Goal: Task Accomplishment & Management: Use online tool/utility

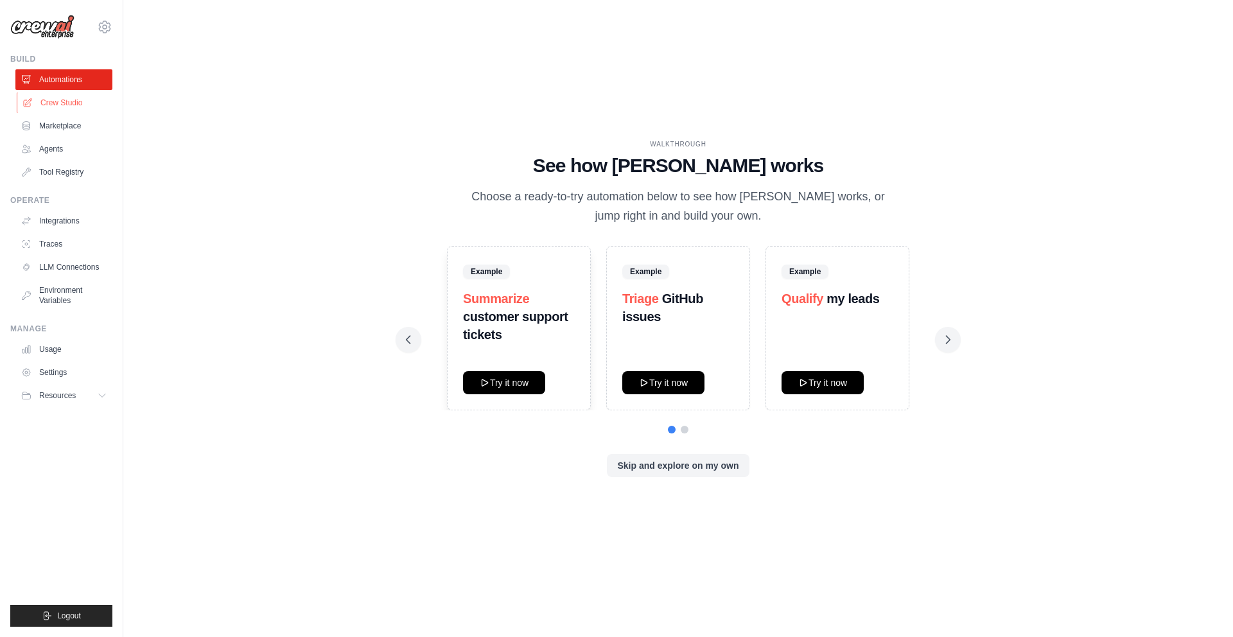
click at [71, 101] on link "Crew Studio" at bounding box center [65, 102] width 97 height 21
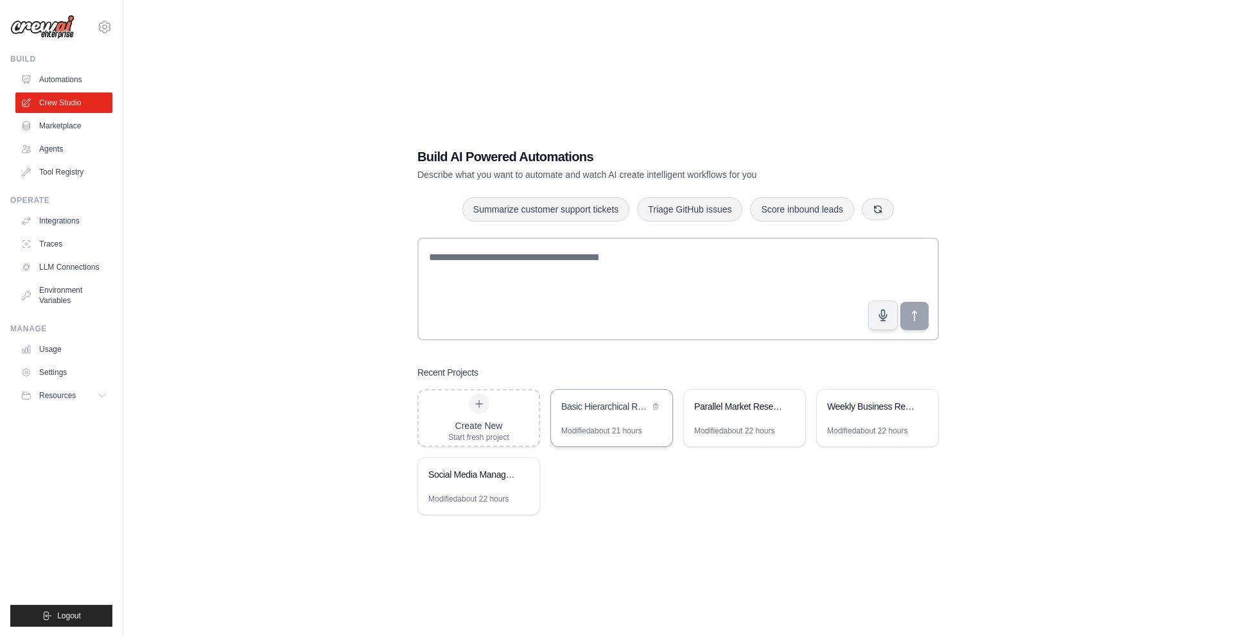
click at [627, 429] on div "Modified about 21 hours" at bounding box center [601, 431] width 80 height 10
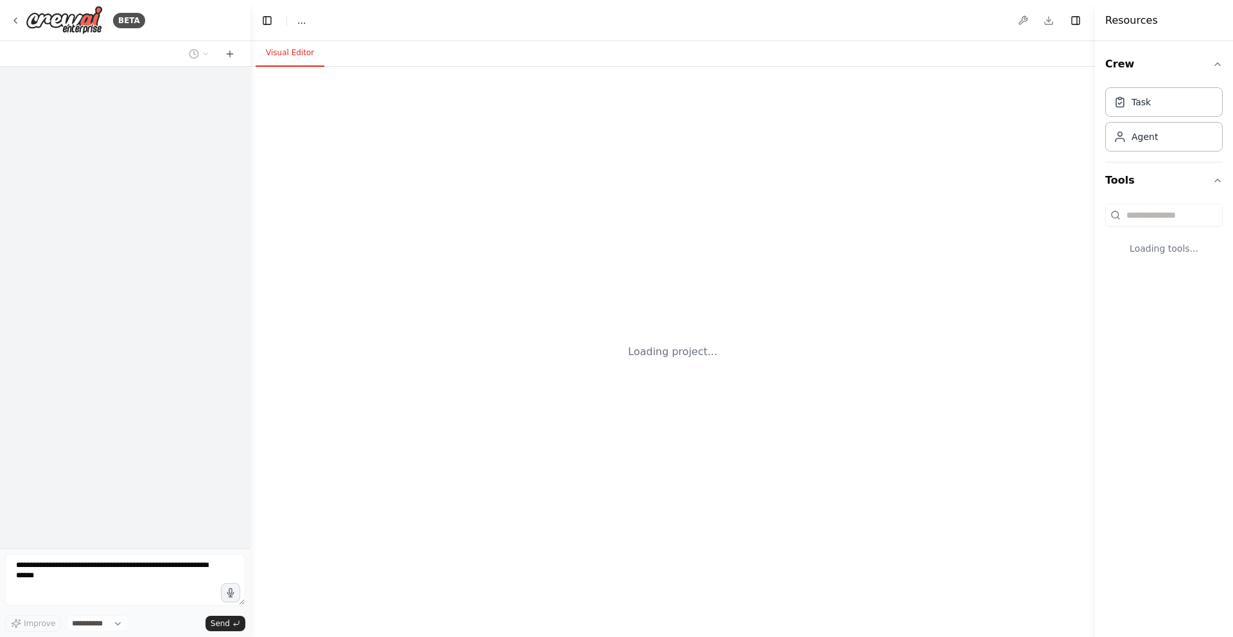
select select "****"
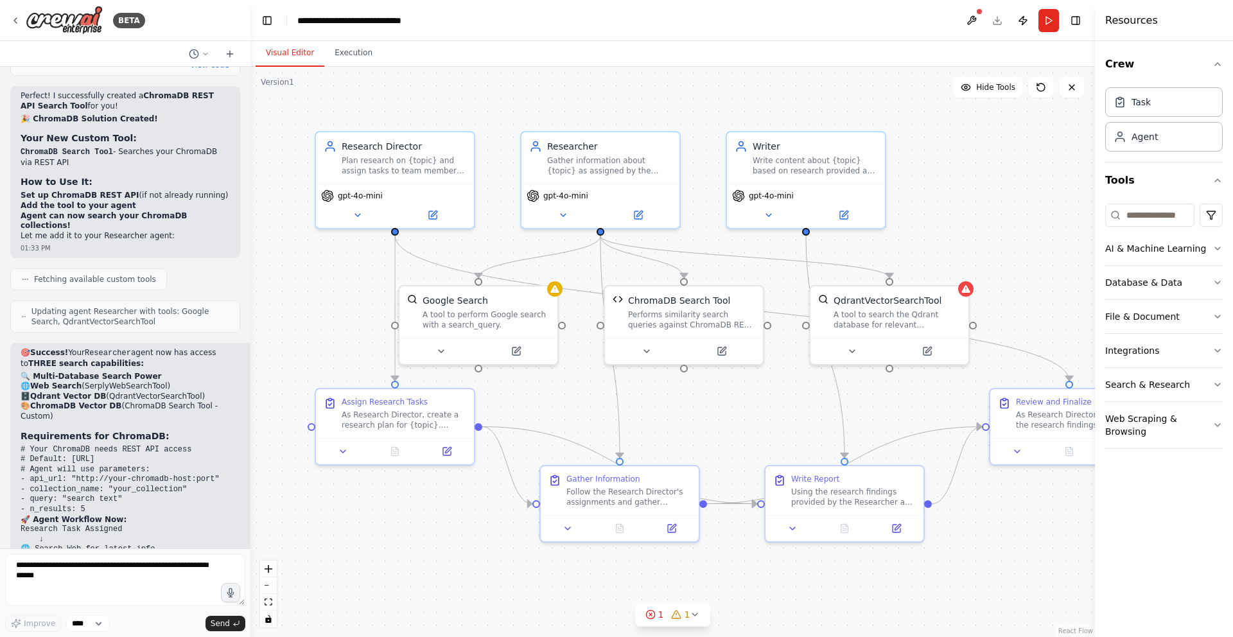
scroll to position [7299, 0]
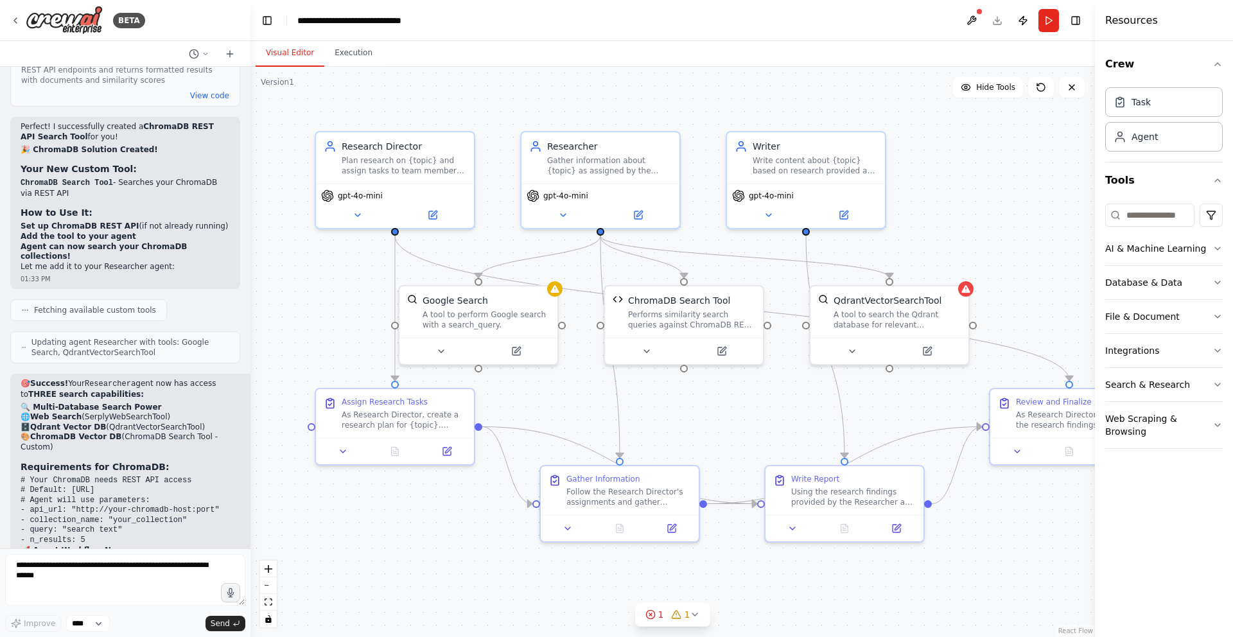
click at [705, 19] on header "**********" at bounding box center [672, 20] width 844 height 41
click at [672, 19] on header "**********" at bounding box center [672, 20] width 844 height 41
click at [650, 21] on header "**********" at bounding box center [672, 20] width 844 height 41
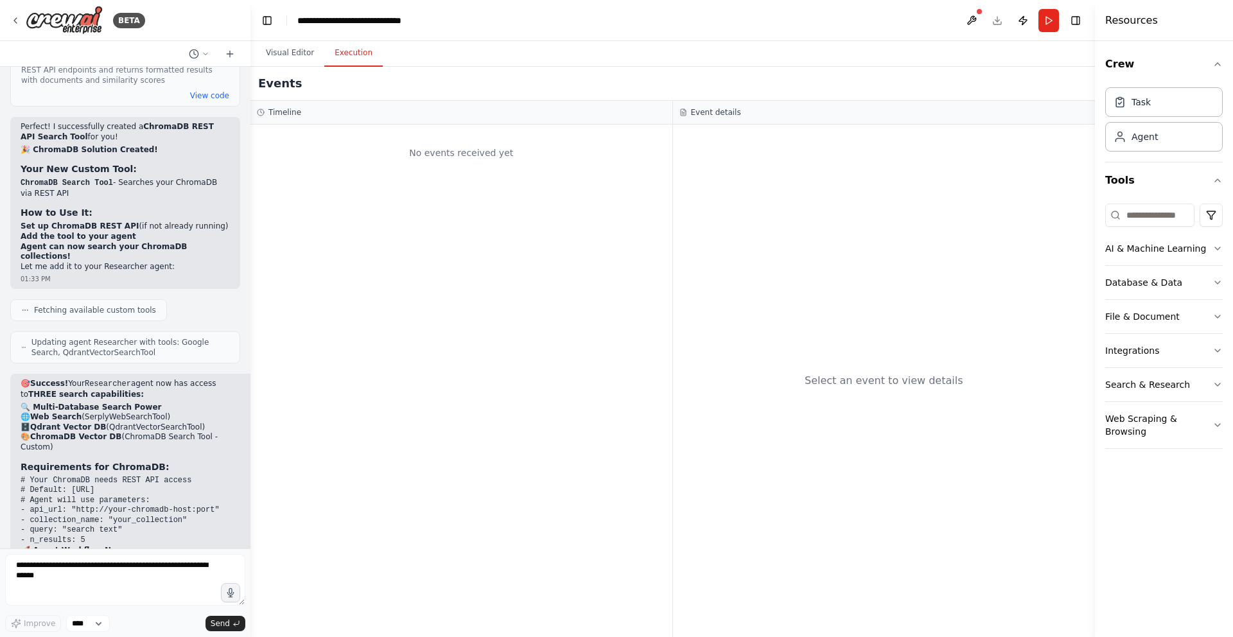
click at [351, 49] on button "Execution" at bounding box center [353, 53] width 58 height 27
click at [289, 57] on button "Visual Editor" at bounding box center [290, 53] width 69 height 27
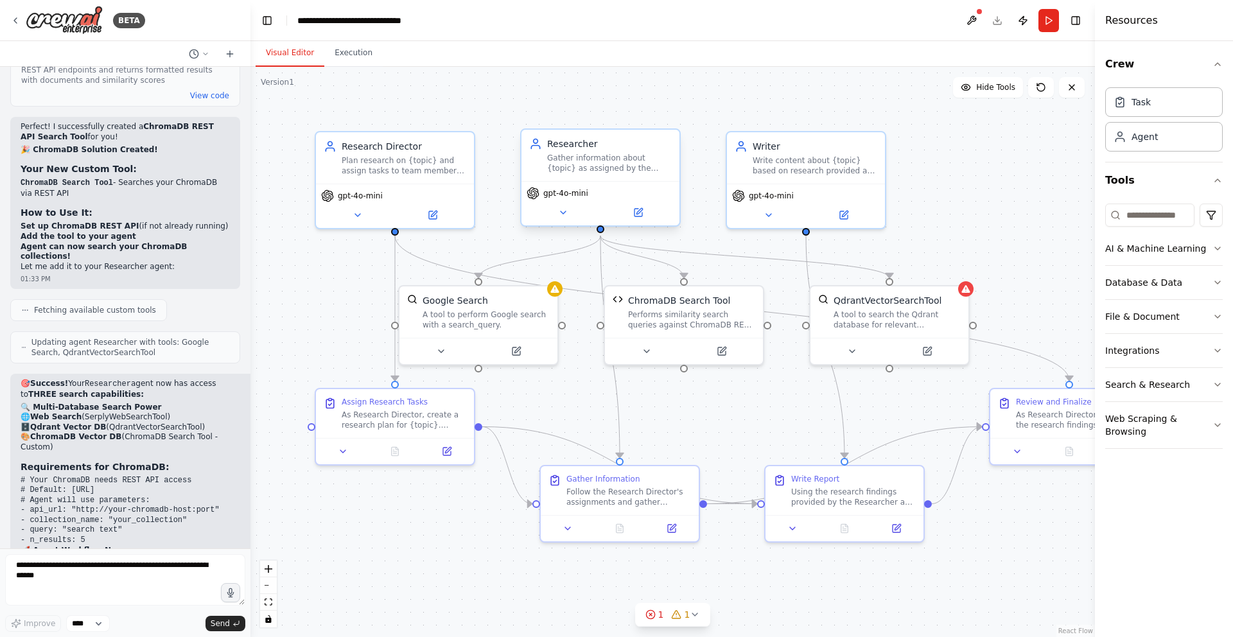
click at [587, 189] on span "gpt-4o-mini" at bounding box center [565, 193] width 45 height 10
click at [636, 216] on icon at bounding box center [638, 213] width 8 height 8
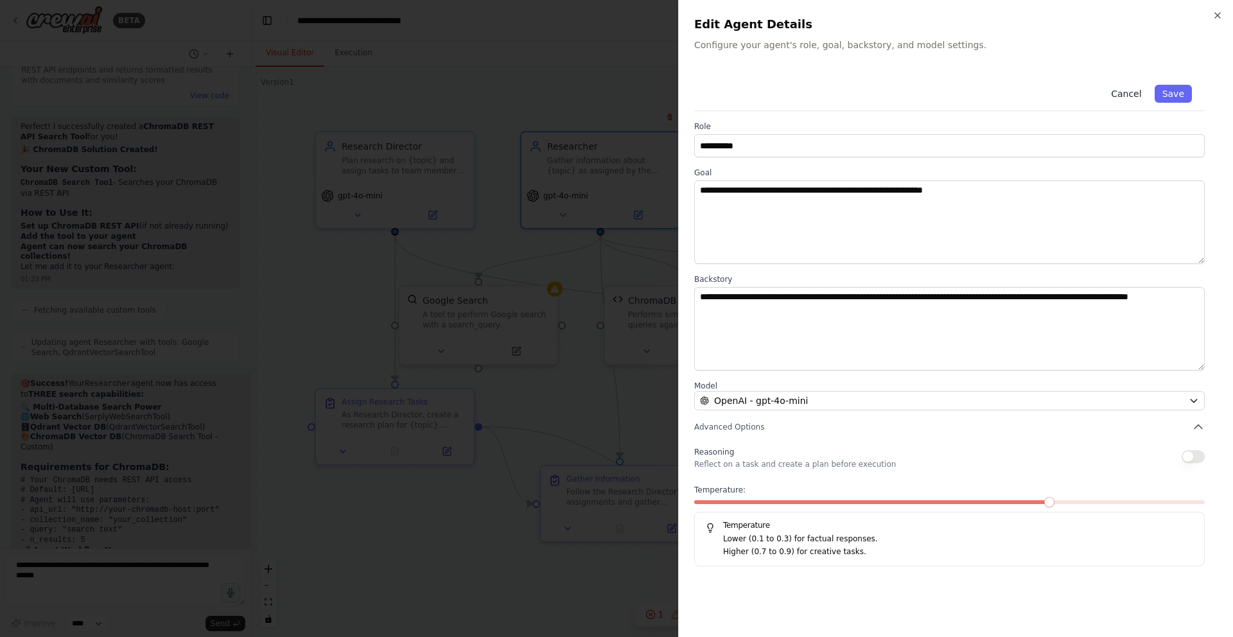
click at [1133, 94] on button "Cancel" at bounding box center [1126, 94] width 46 height 18
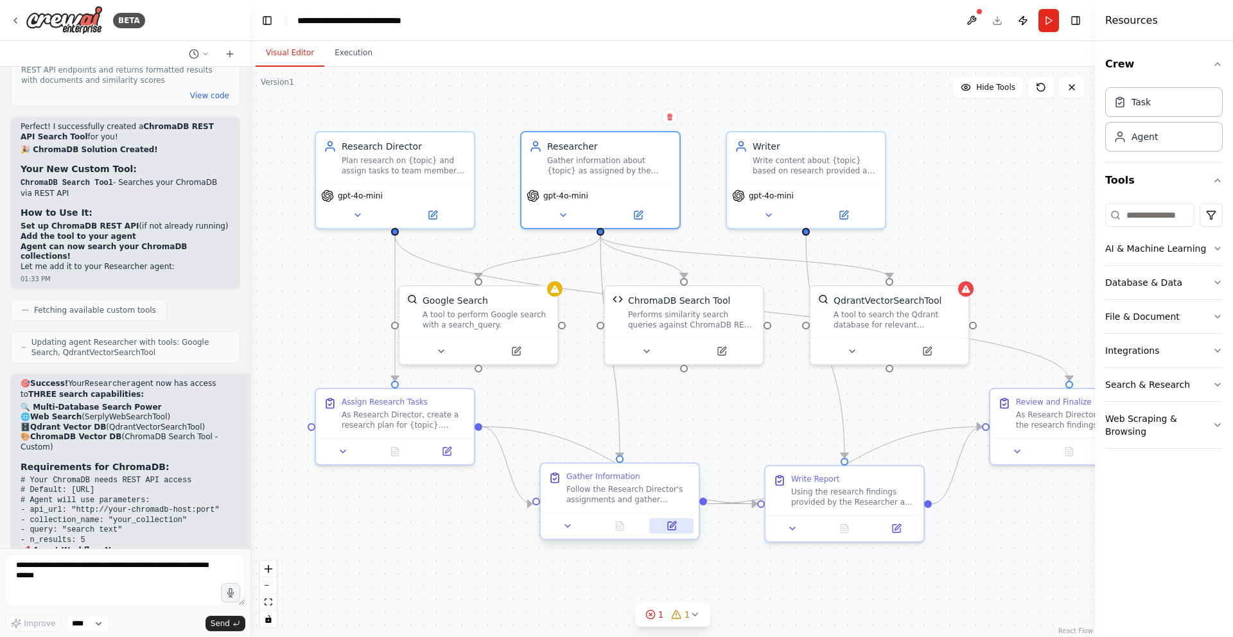
click at [670, 525] on icon at bounding box center [673, 524] width 6 height 6
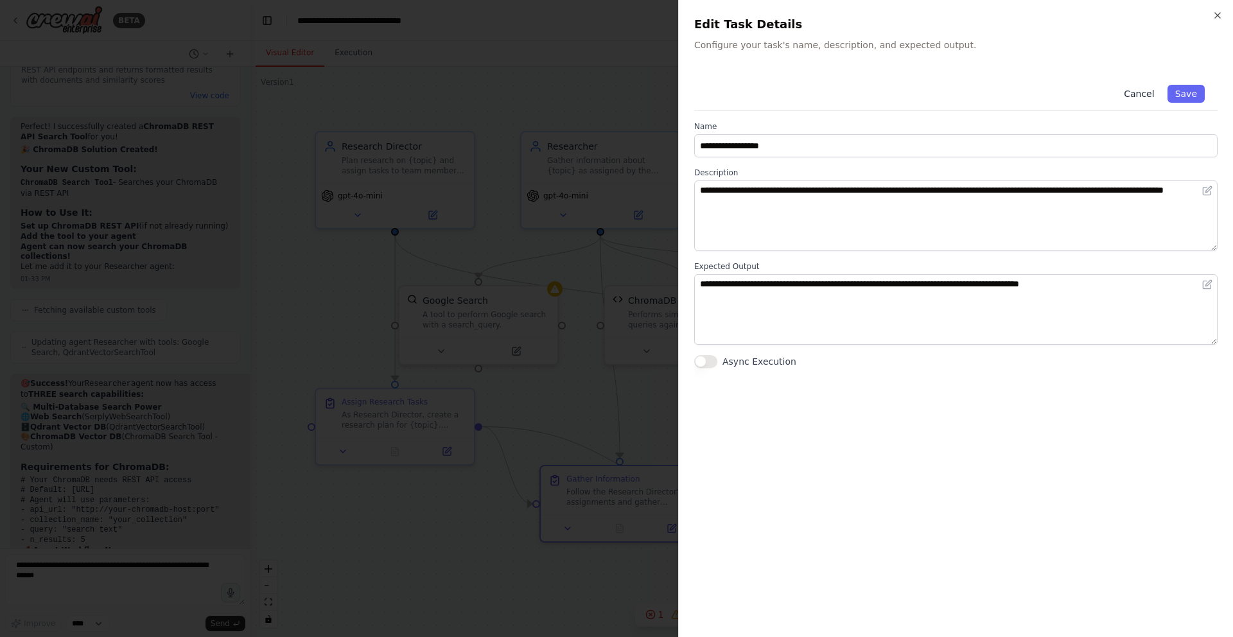
click at [1134, 91] on button "Cancel" at bounding box center [1139, 94] width 46 height 18
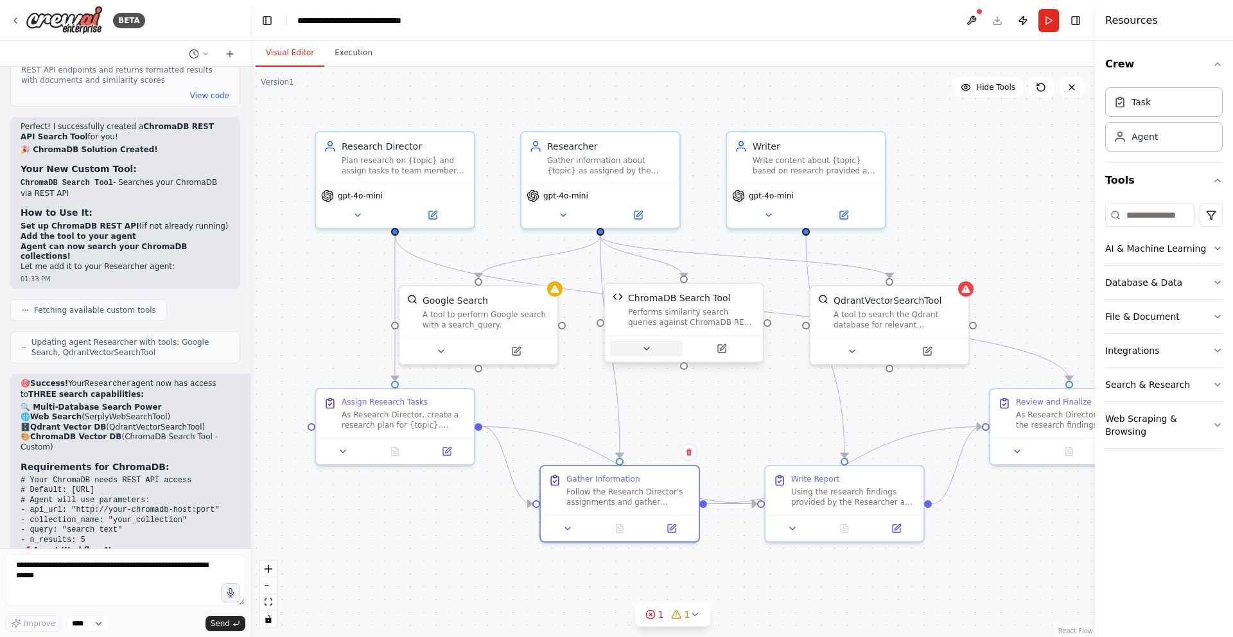
click at [669, 342] on button at bounding box center [646, 348] width 73 height 15
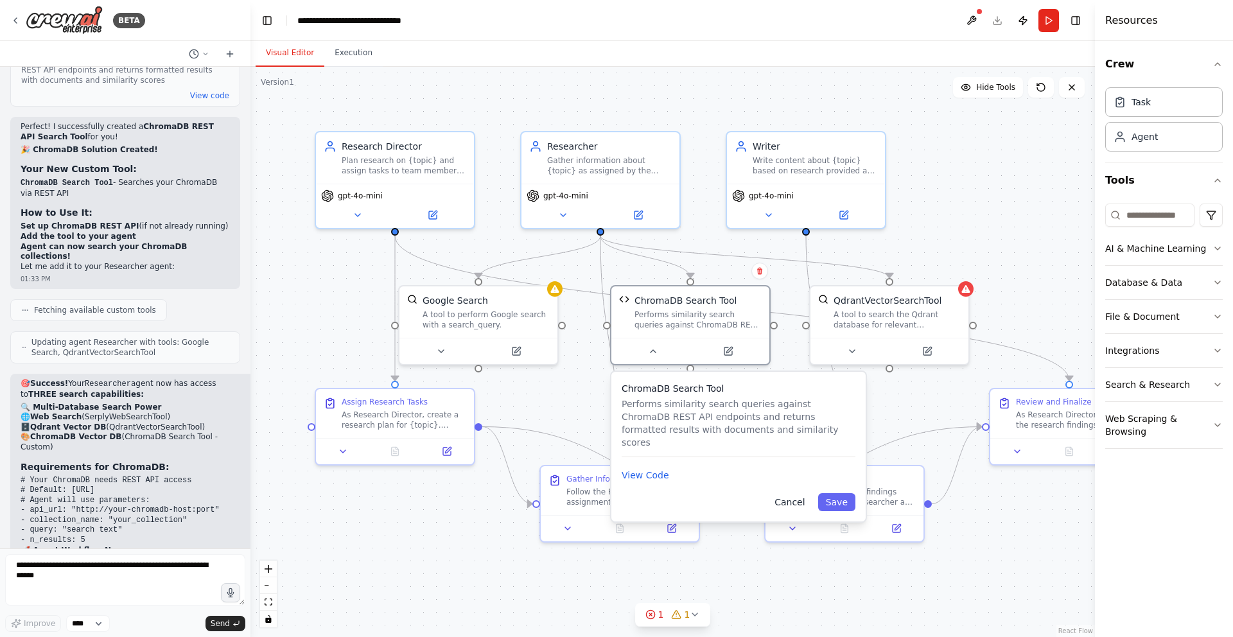
click at [785, 493] on button "Cancel" at bounding box center [790, 502] width 46 height 18
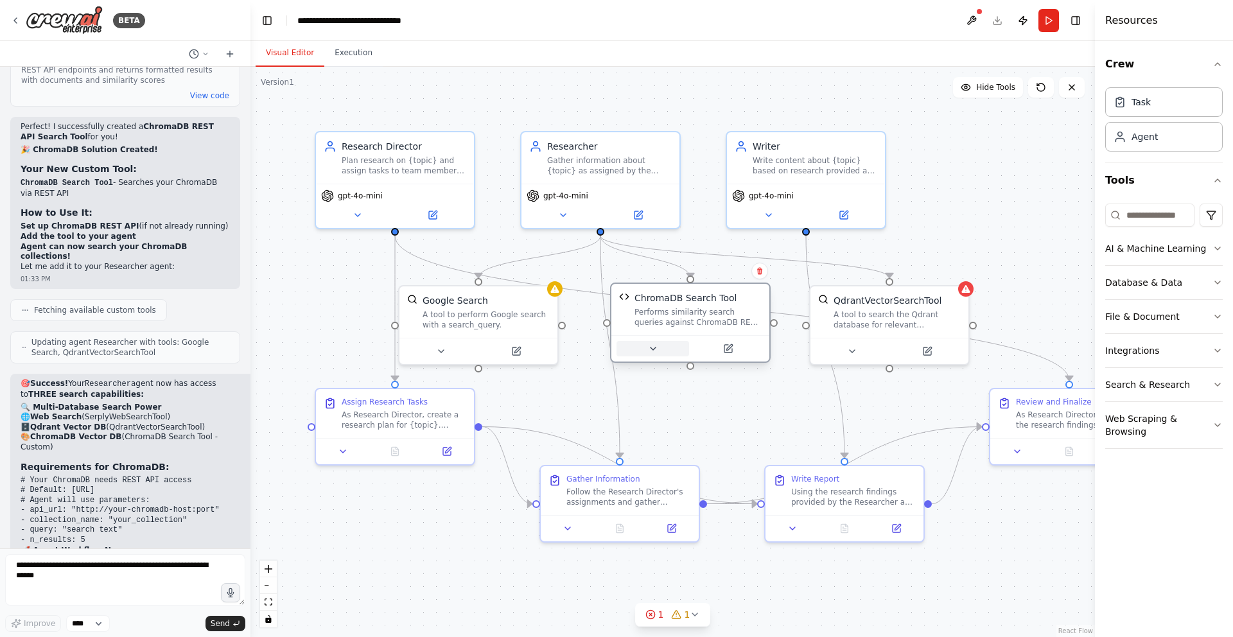
click at [658, 352] on button at bounding box center [652, 348] width 73 height 15
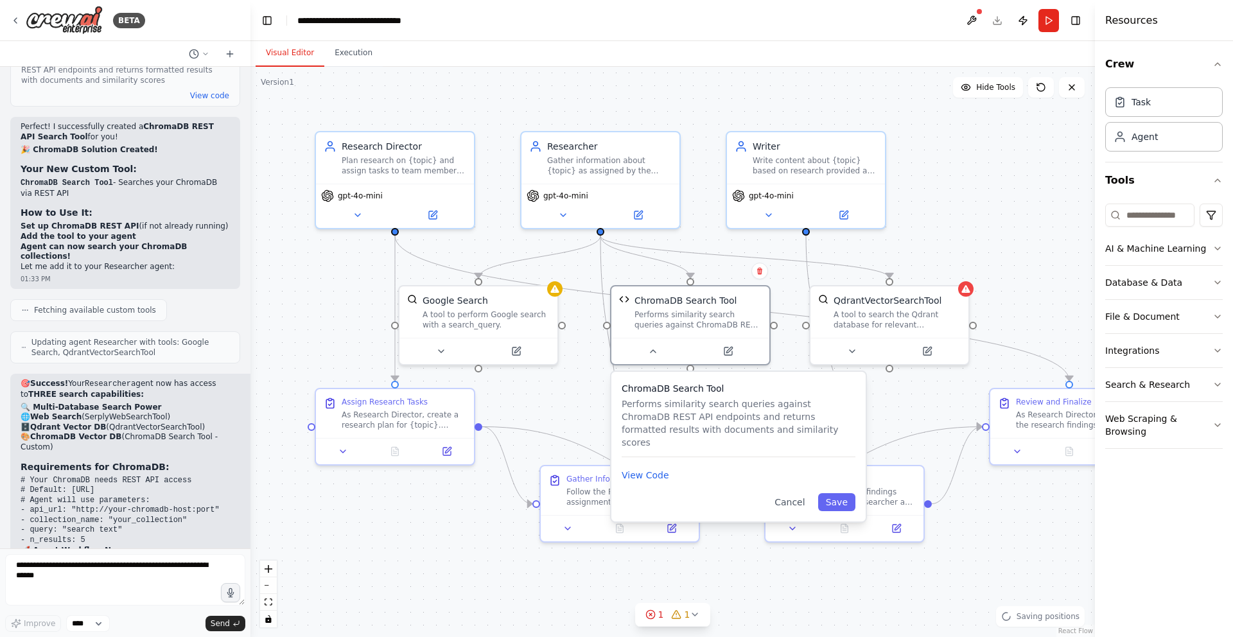
click at [648, 470] on div "ChromaDB Search Tool Performs similarity search queries against ChromaDB REST A…" at bounding box center [738, 447] width 254 height 150
click at [641, 469] on button "View Code" at bounding box center [646, 475] width 48 height 13
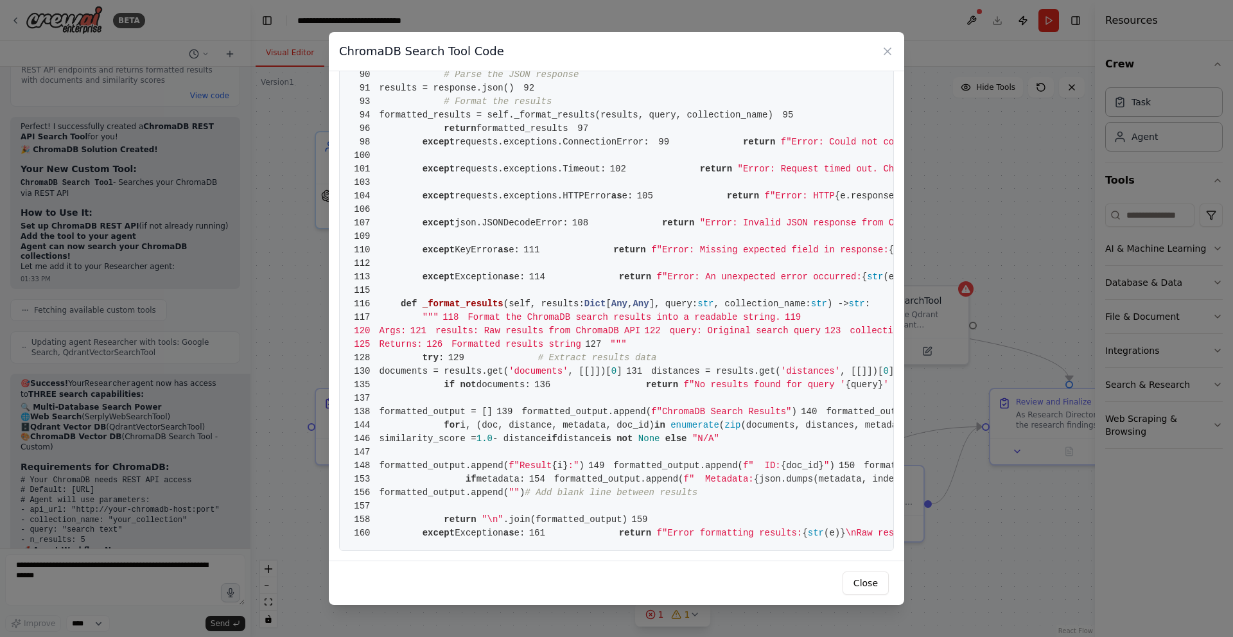
scroll to position [727, 0]
click at [860, 584] on button "Close" at bounding box center [865, 582] width 46 height 23
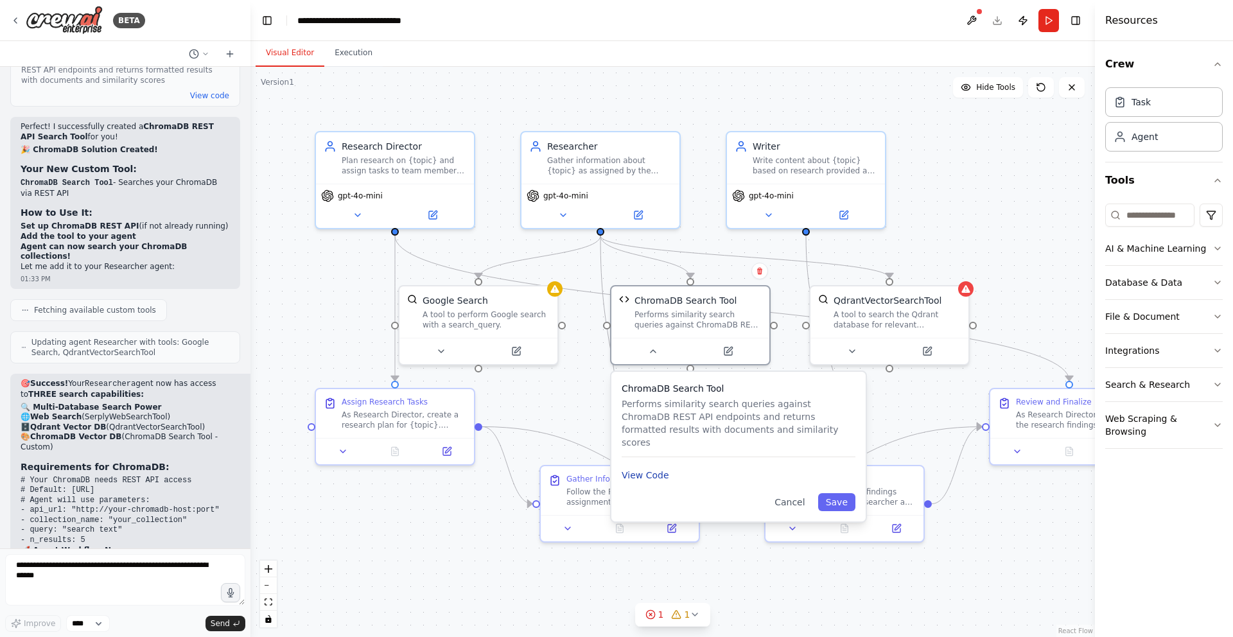
click at [641, 469] on button "View Code" at bounding box center [646, 475] width 48 height 13
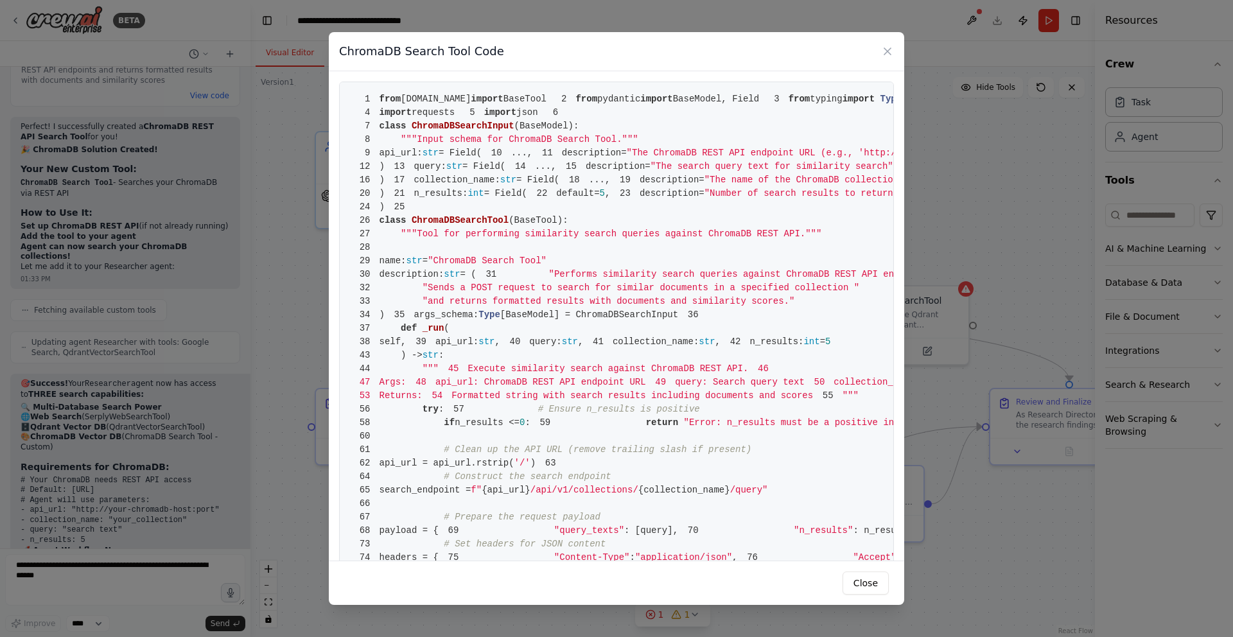
click at [615, 351] on pre "1 from crewai.tools import BaseTool 2 from pydantic import BaseModel, Field 3 f…" at bounding box center [616, 605] width 555 height 1047
click at [704, 185] on span ""The name of the ChromaDB collection to search in"" at bounding box center [839, 180] width 270 height 10
click at [880, 579] on button "Close" at bounding box center [865, 582] width 46 height 23
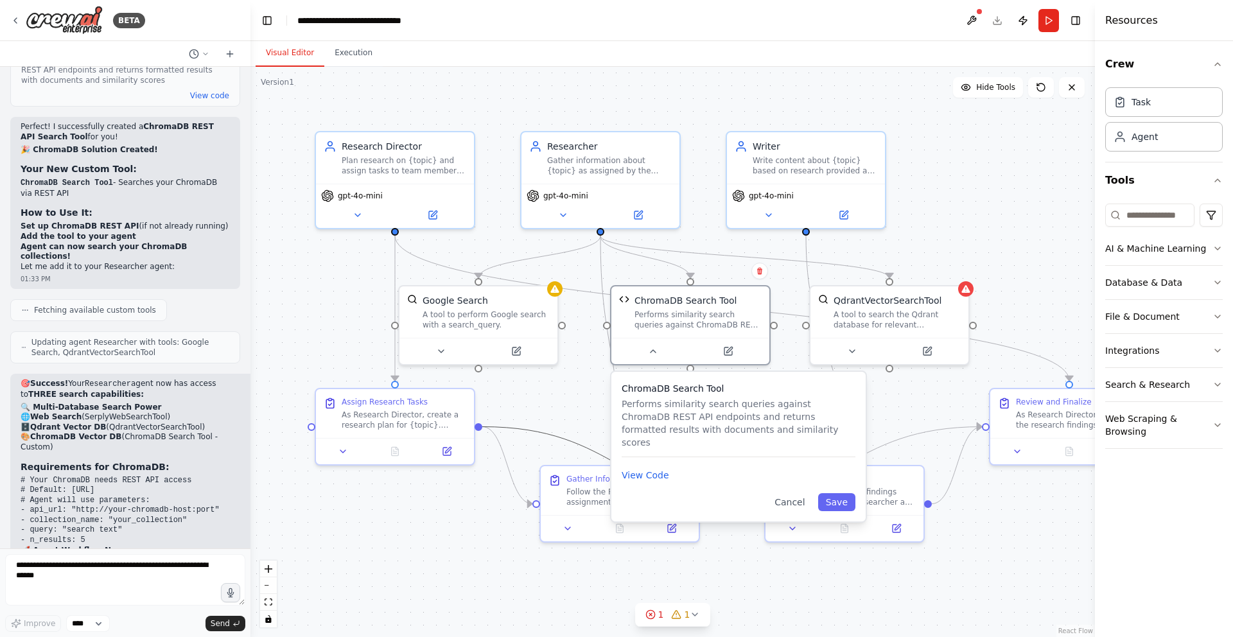
click at [573, 448] on icon "Edge from b43c5bfb-4a29-4c8b-ad51-3d2fd5a3ea81 to f56315a1-8edb-44b1-b1f7-44c92…" at bounding box center [619, 465] width 275 height 77
click at [791, 493] on button "Cancel" at bounding box center [790, 502] width 46 height 18
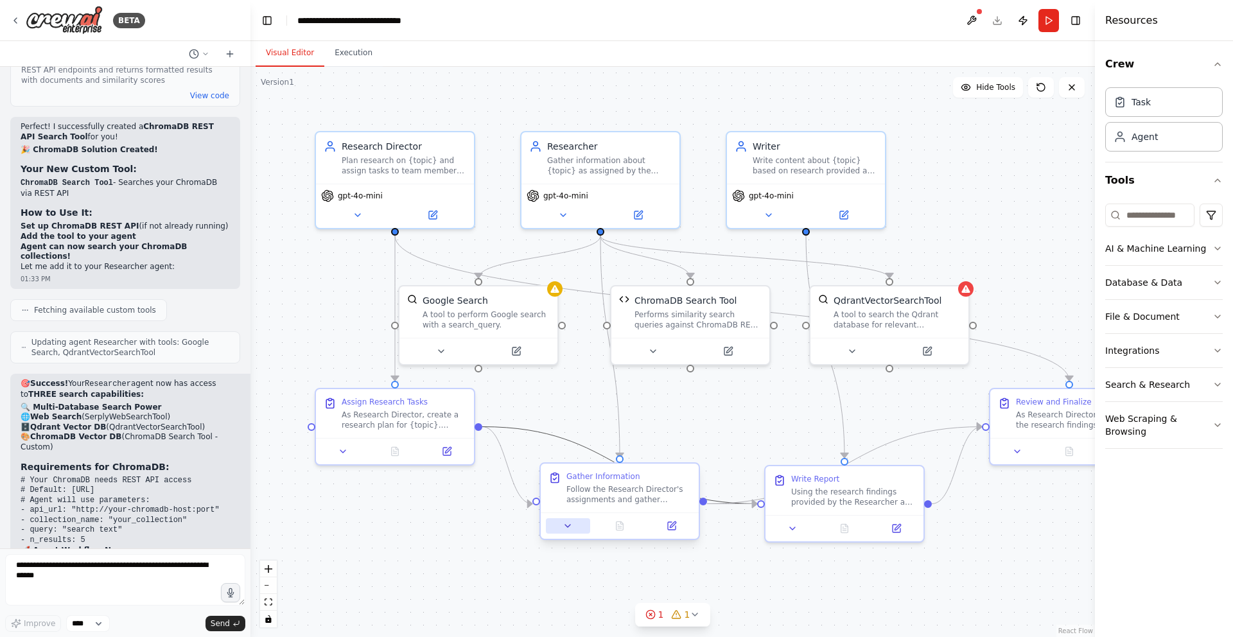
click at [568, 526] on icon at bounding box center [567, 526] width 5 height 3
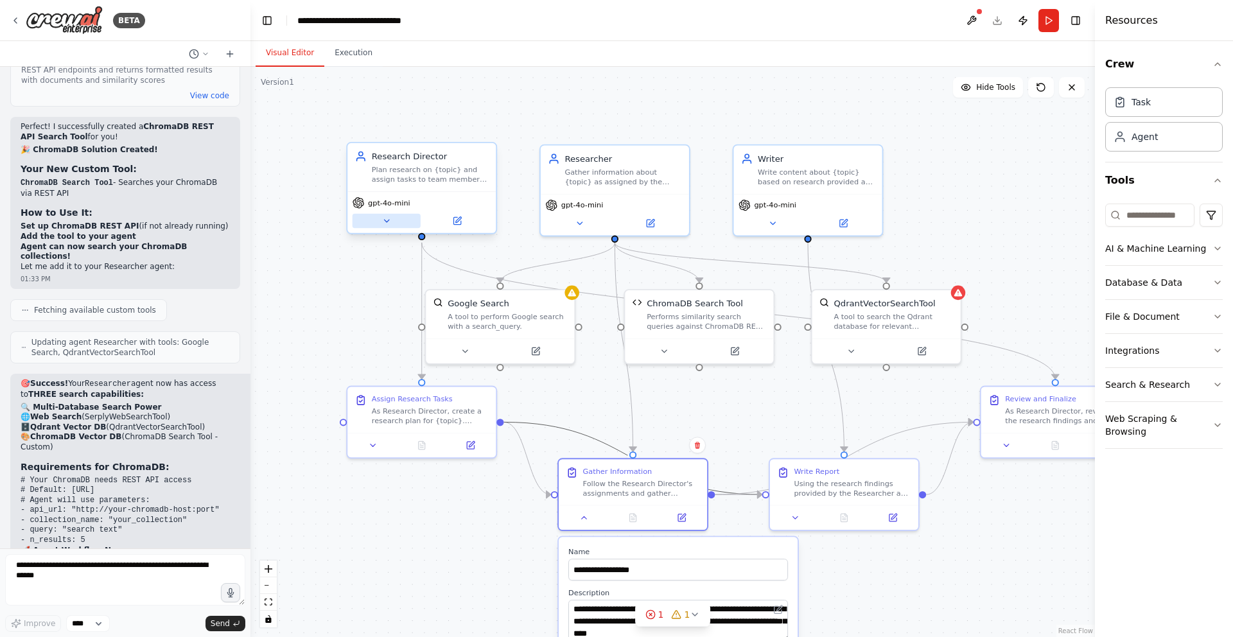
click at [378, 221] on button at bounding box center [386, 221] width 68 height 15
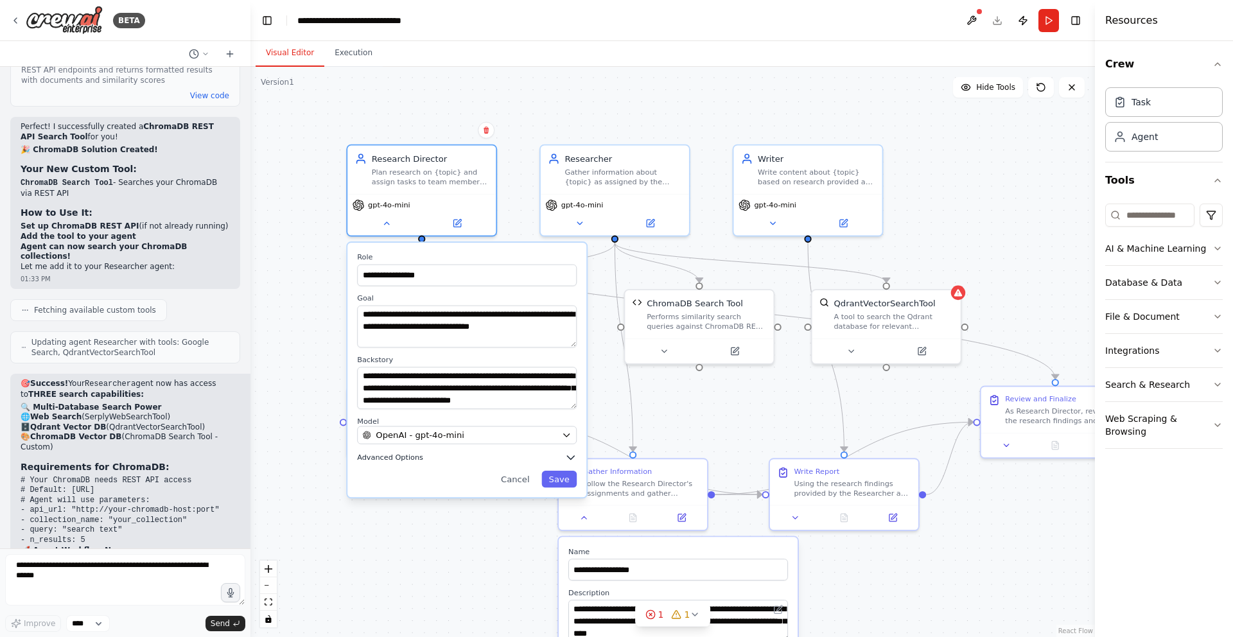
click at [395, 460] on span "Advanced Options" at bounding box center [390, 458] width 66 height 10
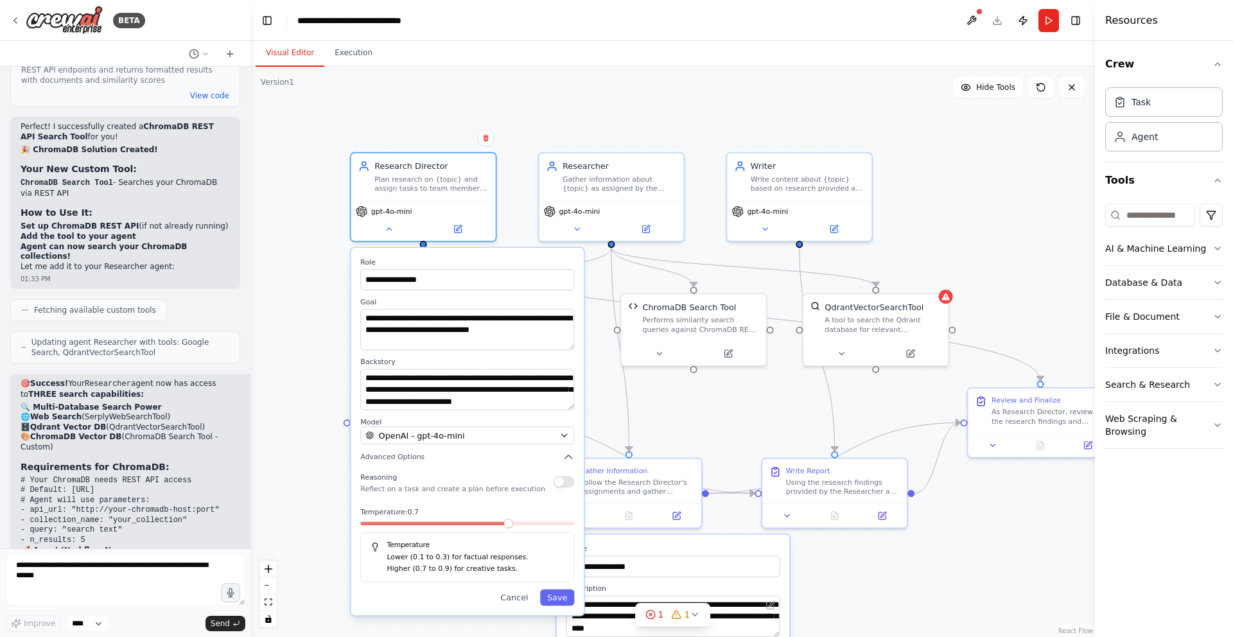
click at [573, 46] on div "Visual Editor Execution" at bounding box center [672, 54] width 844 height 26
click at [1176, 177] on button "Tools" at bounding box center [1163, 180] width 117 height 36
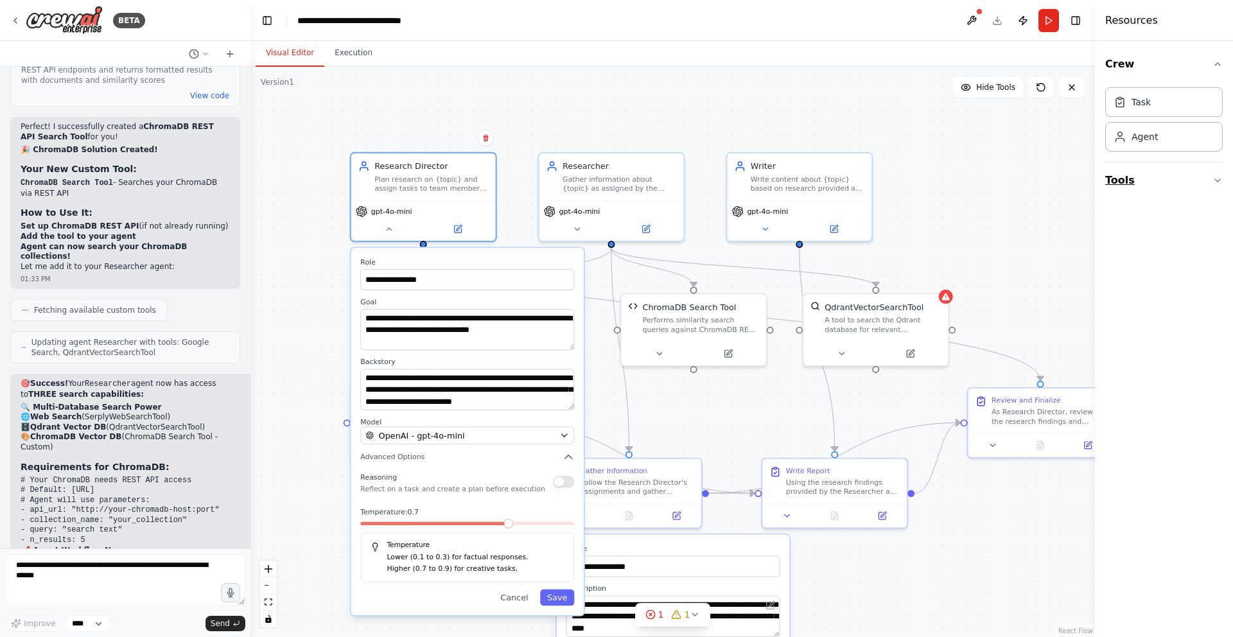
click at [1172, 177] on button "Tools" at bounding box center [1163, 180] width 117 height 36
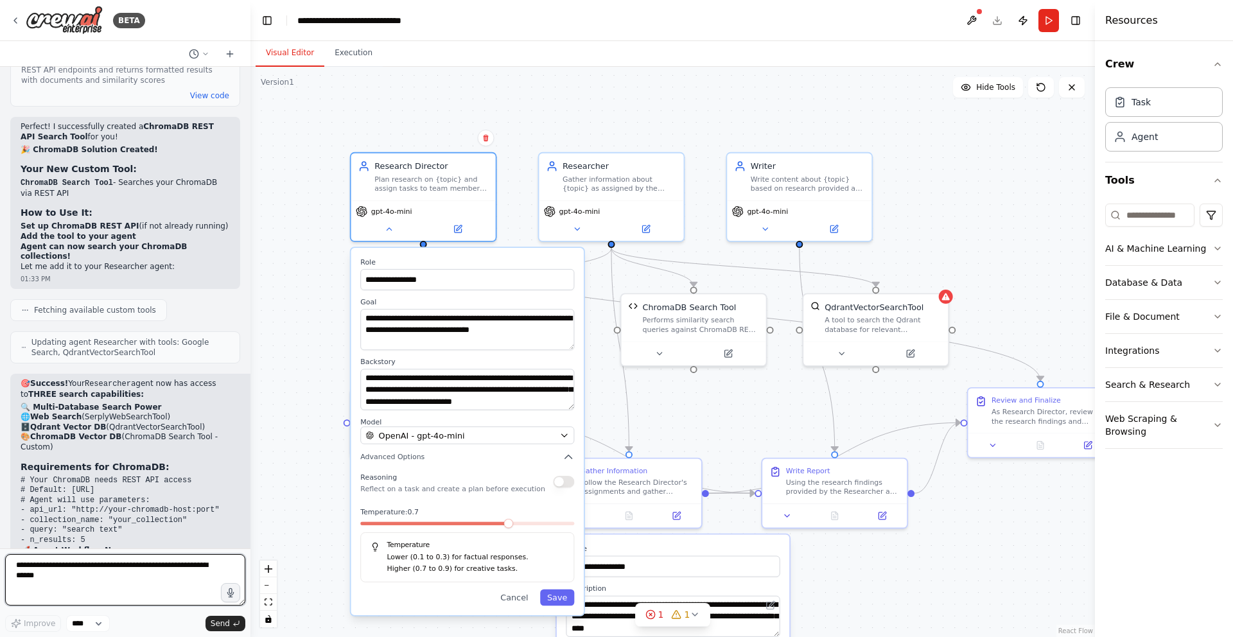
click at [114, 577] on textarea at bounding box center [125, 579] width 240 height 51
click at [534, 109] on div ".deletable-edge-delete-btn { width: 20px; height: 20px; border: 0px solid #ffff…" at bounding box center [672, 352] width 844 height 570
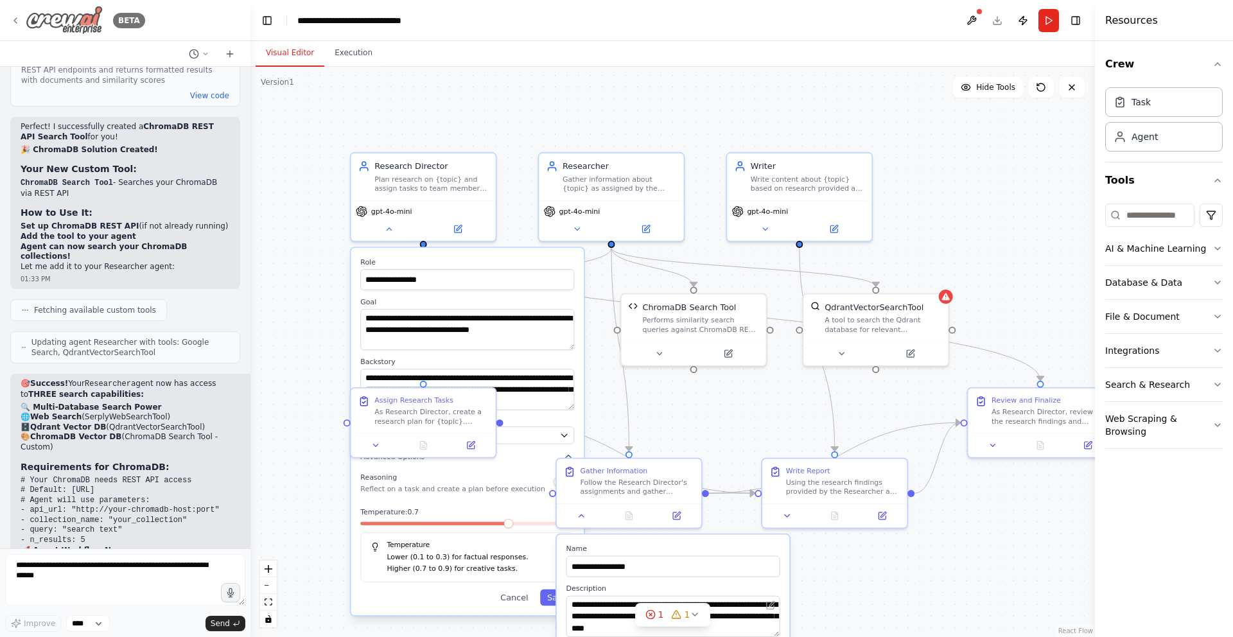
click at [15, 16] on icon at bounding box center [15, 20] width 10 height 10
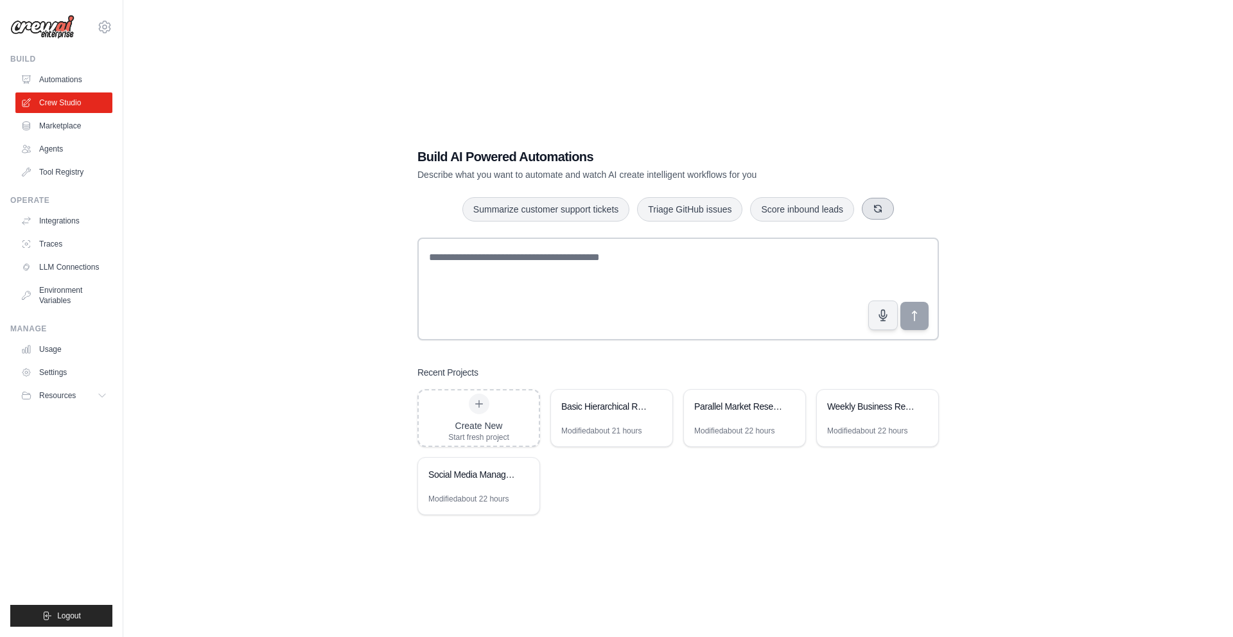
click at [871, 204] on button "button" at bounding box center [878, 209] width 32 height 22
click at [874, 207] on icon "button" at bounding box center [874, 209] width 10 height 10
click at [817, 210] on button "Monitor website uptime" at bounding box center [818, 208] width 114 height 24
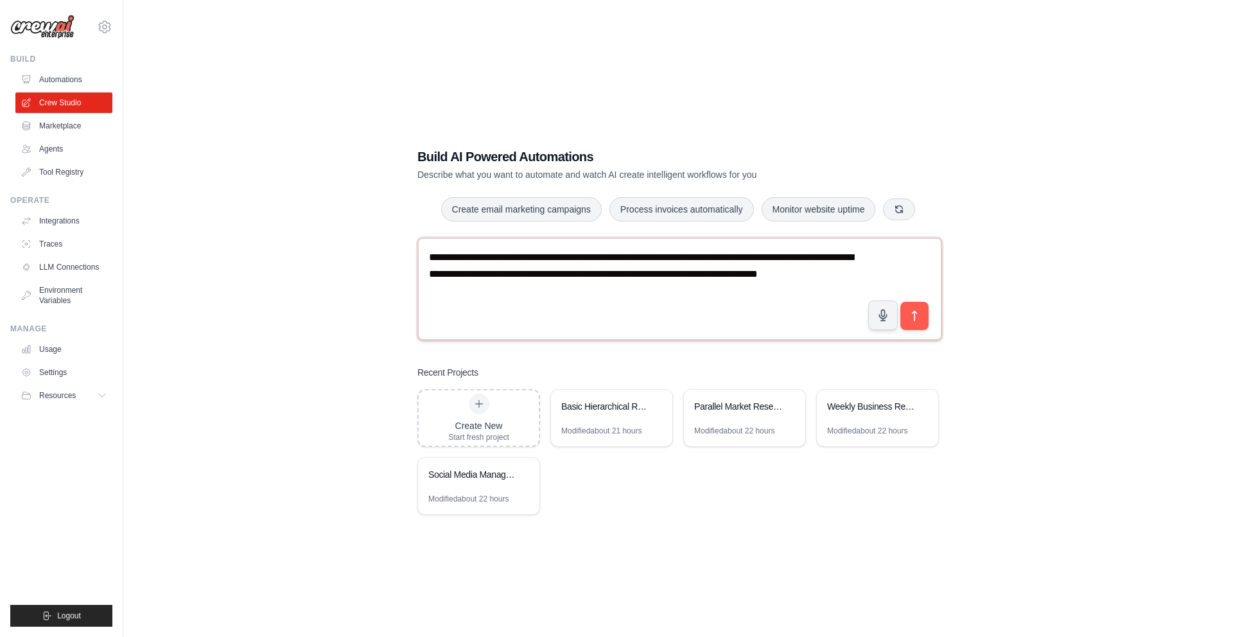
click at [593, 296] on textarea "**********" at bounding box center [679, 289] width 525 height 103
click at [902, 213] on icon "button" at bounding box center [899, 209] width 10 height 10
click at [1077, 187] on div "**********" at bounding box center [678, 331] width 1068 height 637
click at [60, 96] on link "Crew Studio" at bounding box center [65, 102] width 97 height 21
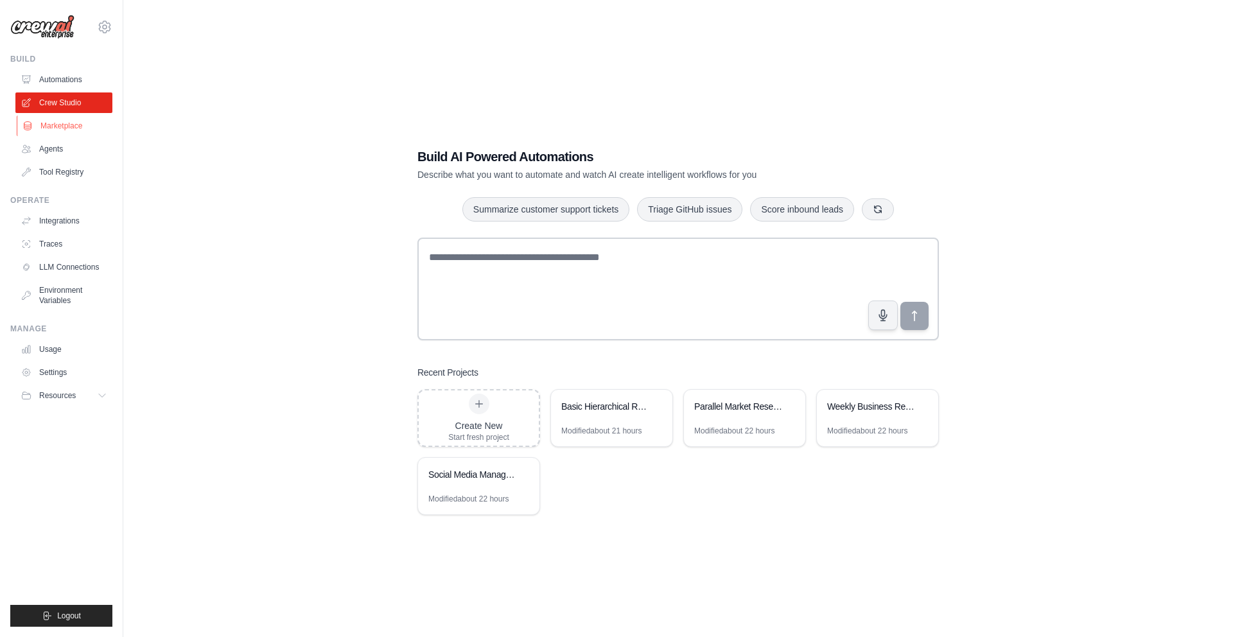
click at [76, 127] on link "Marketplace" at bounding box center [65, 126] width 97 height 21
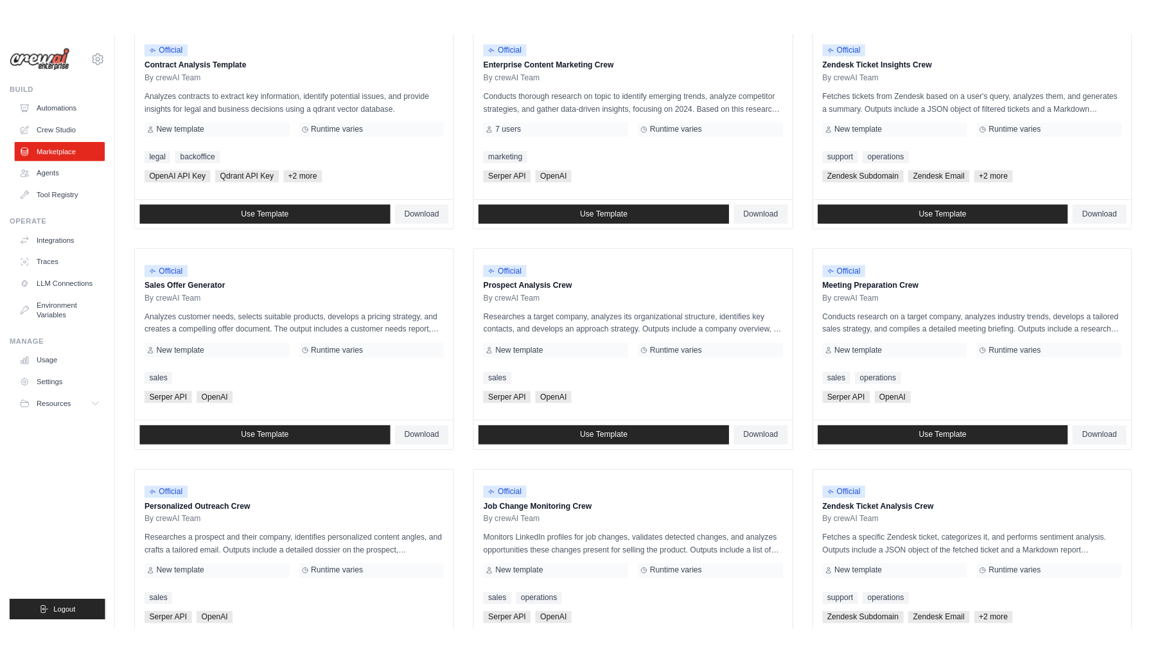
scroll to position [185, 0]
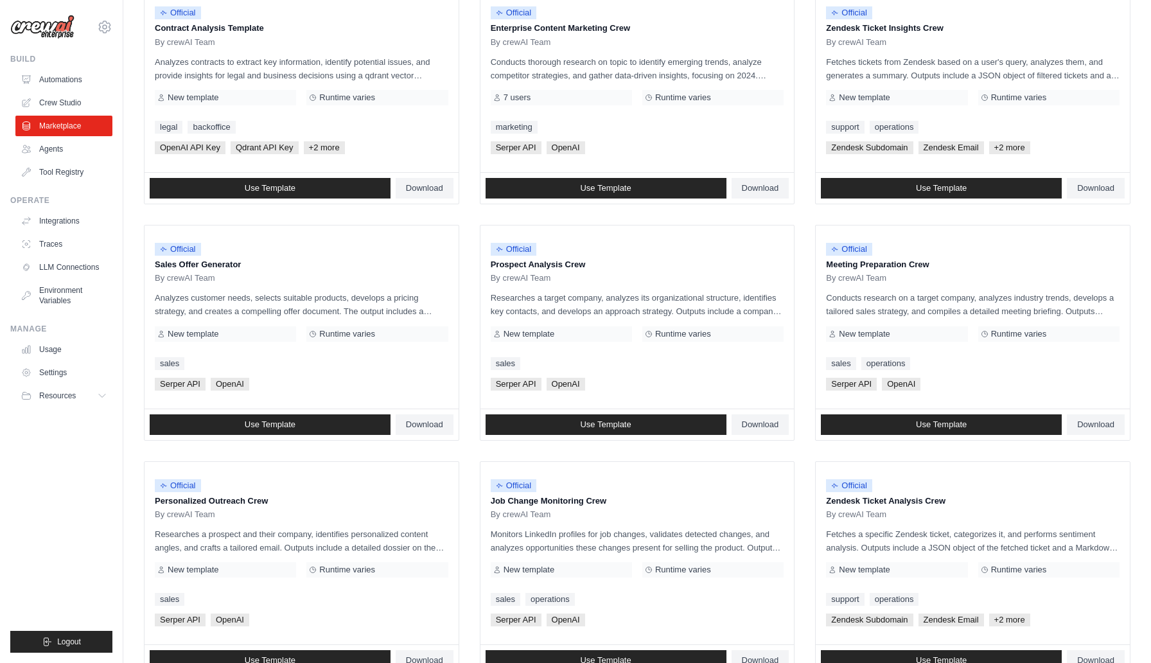
click at [1140, 92] on div "Search and Filters Find the perfect template for your needs Search Use Case bac…" at bounding box center [636, 402] width 1027 height 1149
